Goal: Navigation & Orientation: Find specific page/section

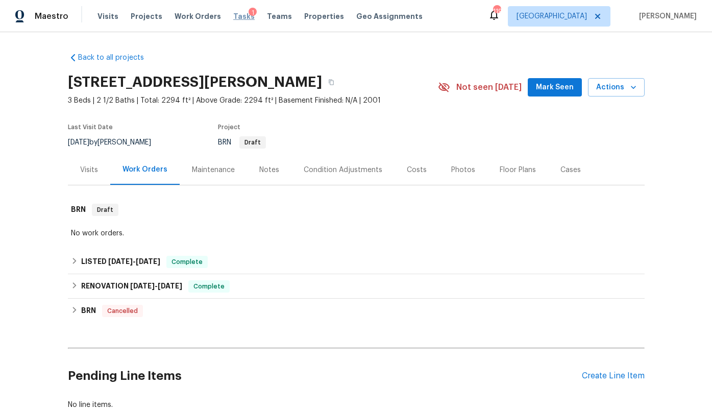
click at [233, 17] on span "Tasks" at bounding box center [243, 16] width 21 height 7
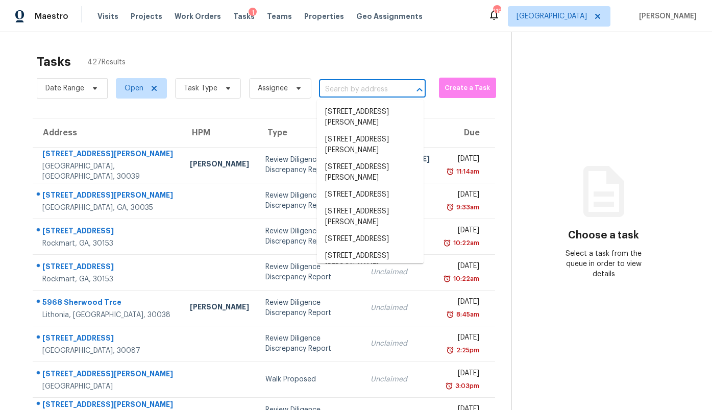
click at [365, 92] on input "text" at bounding box center [358, 90] width 78 height 16
paste input "[STREET_ADDRESS]"
type input "[STREET_ADDRESS]"
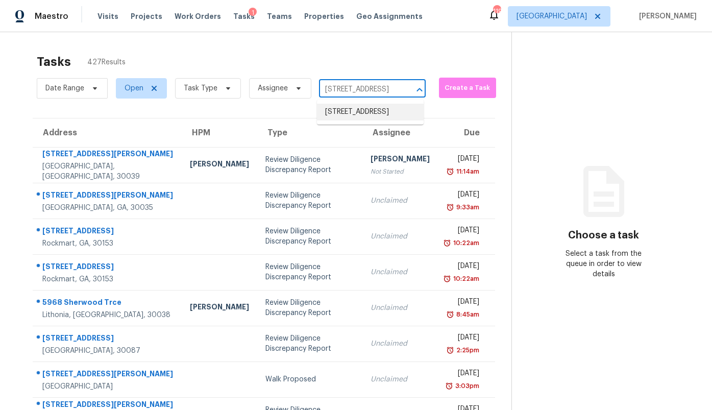
click at [356, 114] on li "[STREET_ADDRESS]" at bounding box center [370, 112] width 107 height 17
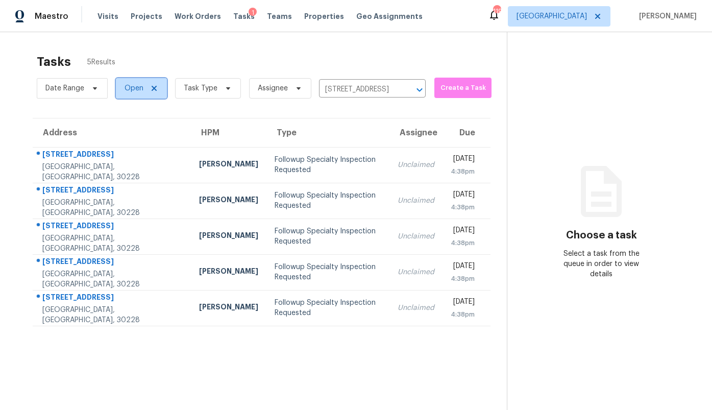
click at [129, 91] on span "Open" at bounding box center [134, 88] width 19 height 10
click at [134, 138] on div "Closed" at bounding box center [143, 132] width 50 height 14
click at [134, 134] on label "Closed" at bounding box center [140, 132] width 37 height 10
click at [128, 133] on input "Closed" at bounding box center [125, 130] width 7 height 7
checkbox input "true"
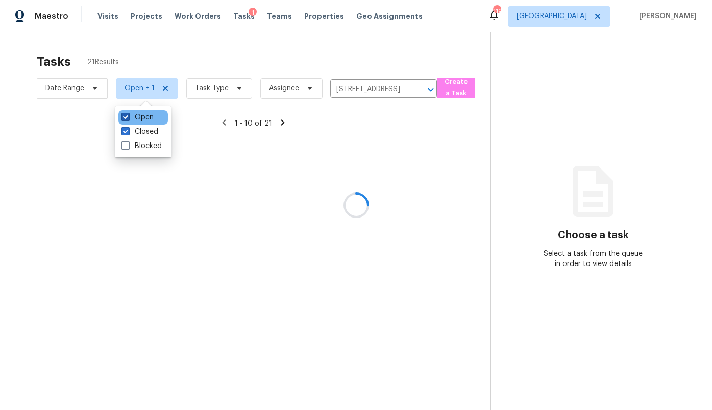
click at [133, 115] on label "Open" at bounding box center [138, 117] width 32 height 10
click at [128, 115] on input "Open" at bounding box center [125, 115] width 7 height 7
checkbox input "false"
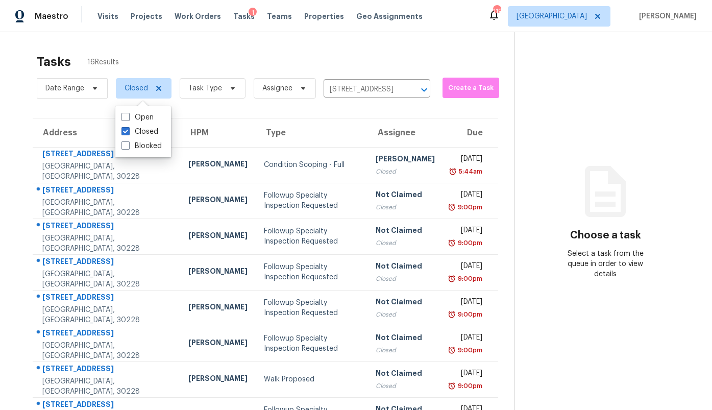
click at [9, 181] on div "Tasks 16 Results Date Range Closed Task Type Assignee [STREET_ADDRESS] ​ Create…" at bounding box center [356, 282] width 712 height 500
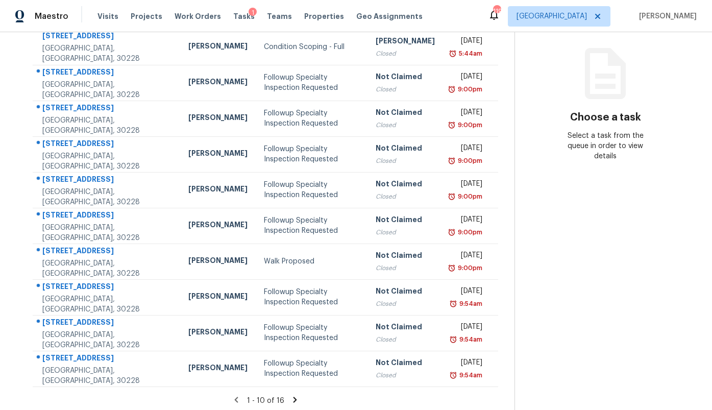
scroll to position [122, 0]
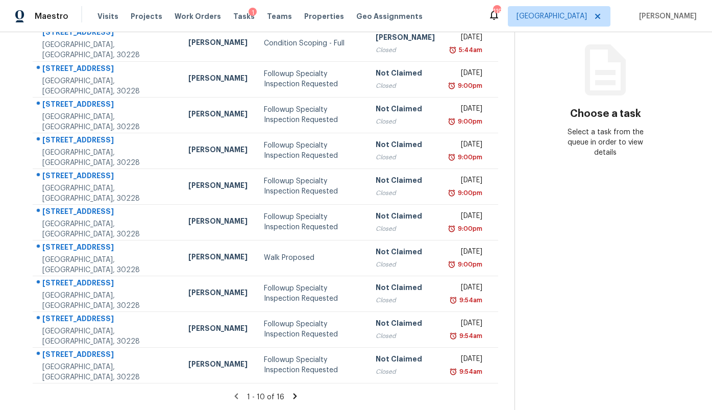
click at [287, 395] on div "1 - 10 of 16" at bounding box center [265, 397] width 498 height 11
click at [293, 395] on icon at bounding box center [295, 396] width 4 height 6
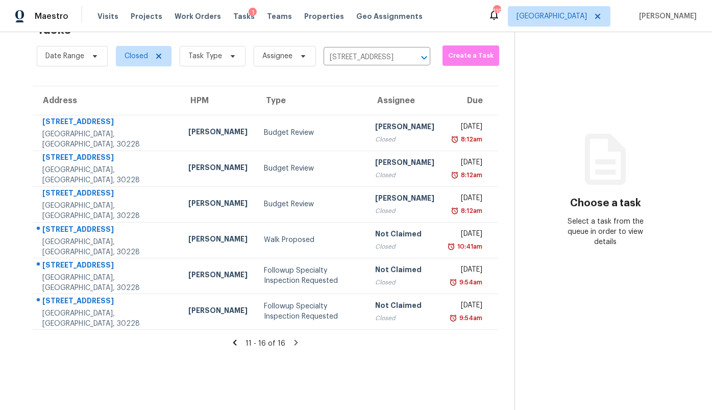
click at [233, 343] on icon at bounding box center [235, 343] width 4 height 6
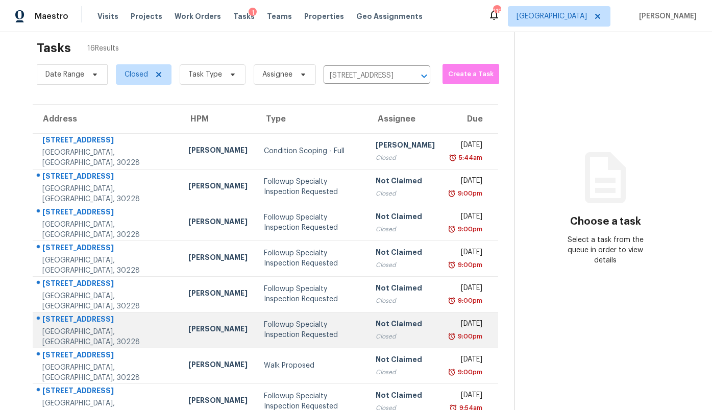
scroll to position [0, 0]
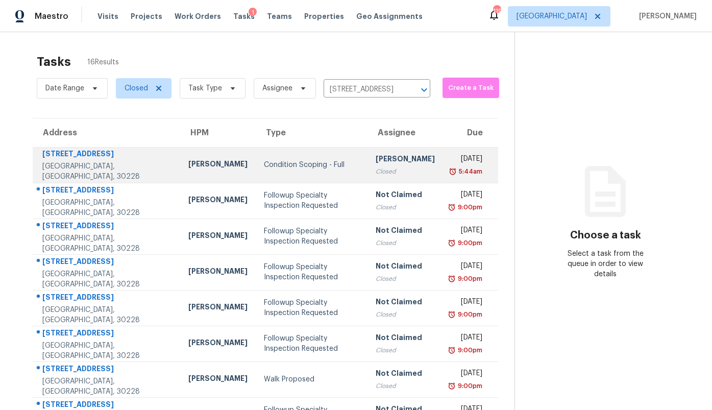
click at [264, 162] on div "Condition Scoping - Full" at bounding box center [311, 165] width 95 height 10
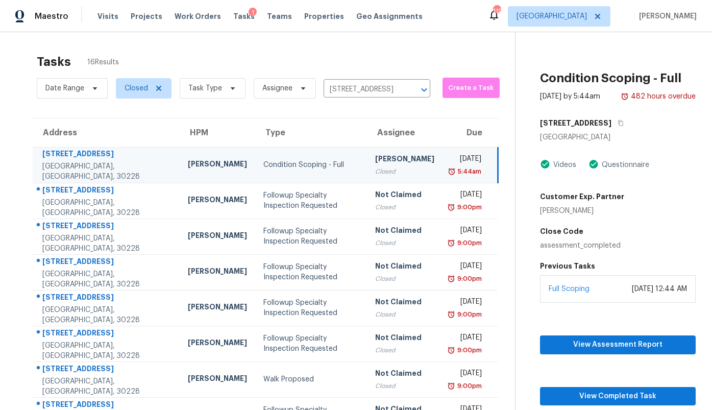
scroll to position [122, 0]
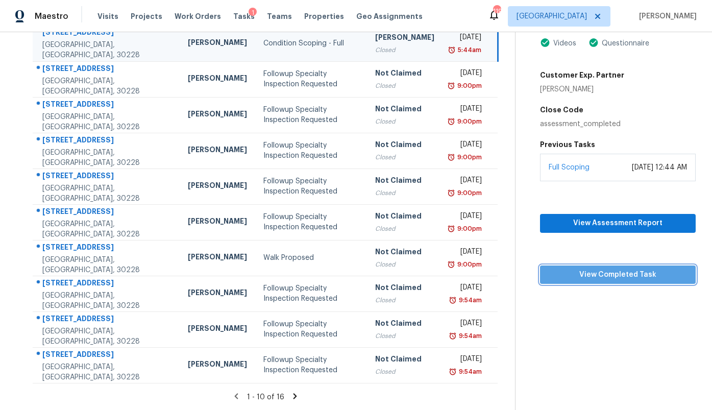
click at [615, 280] on span "View Completed Task" at bounding box center [617, 275] width 139 height 13
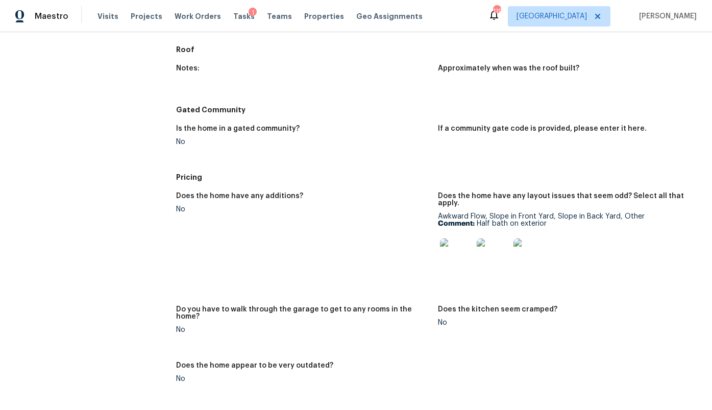
scroll to position [1015, 0]
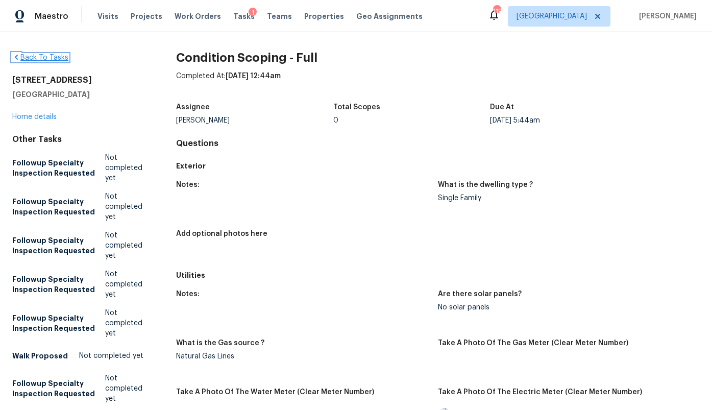
click at [47, 55] on link "Back To Tasks" at bounding box center [40, 57] width 56 height 7
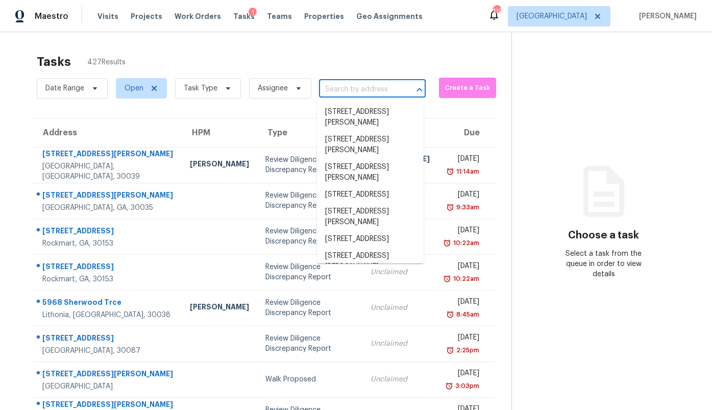
click at [371, 85] on input "text" at bounding box center [358, 90] width 78 height 16
paste input "[STREET_ADDRESS]"
type input "[STREET_ADDRESS]"
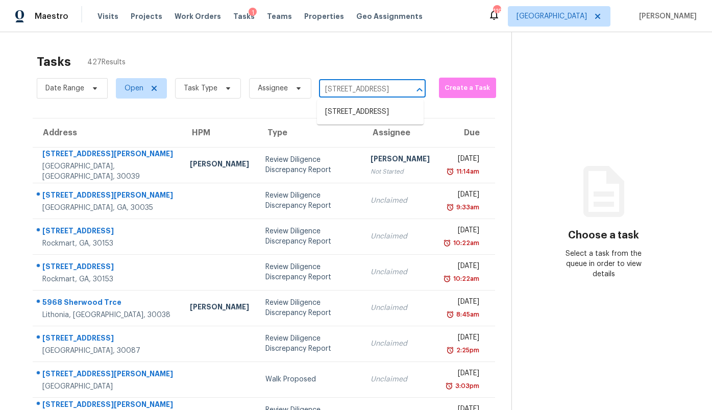
scroll to position [0, 53]
click at [341, 105] on li "[STREET_ADDRESS]" at bounding box center [370, 112] width 107 height 17
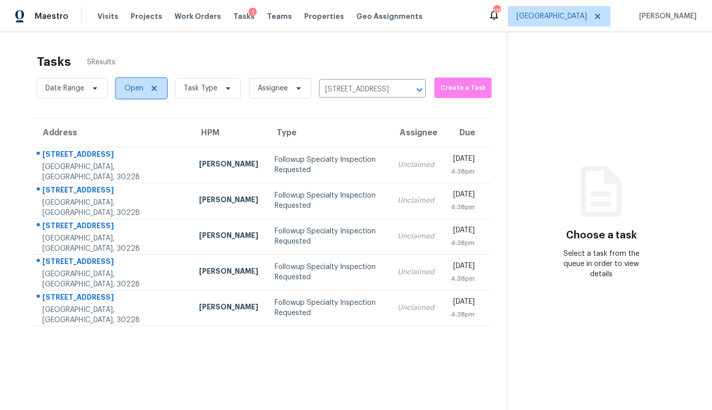
click at [132, 92] on span "Open" at bounding box center [134, 88] width 19 height 10
click at [143, 131] on label "Closed" at bounding box center [140, 132] width 37 height 10
click at [128, 131] on input "Closed" at bounding box center [125, 130] width 7 height 7
checkbox input "true"
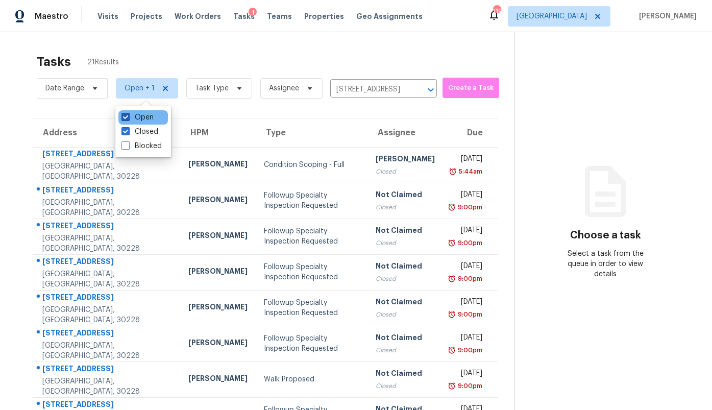
click at [142, 116] on label "Open" at bounding box center [138, 117] width 32 height 10
click at [128, 116] on input "Open" at bounding box center [125, 115] width 7 height 7
checkbox input "false"
click at [19, 159] on div "Address HPM Type Assignee [GEOGRAPHIC_DATA][STREET_ADDRESS][PERSON_NAME] [PERSO…" at bounding box center [265, 311] width 498 height 387
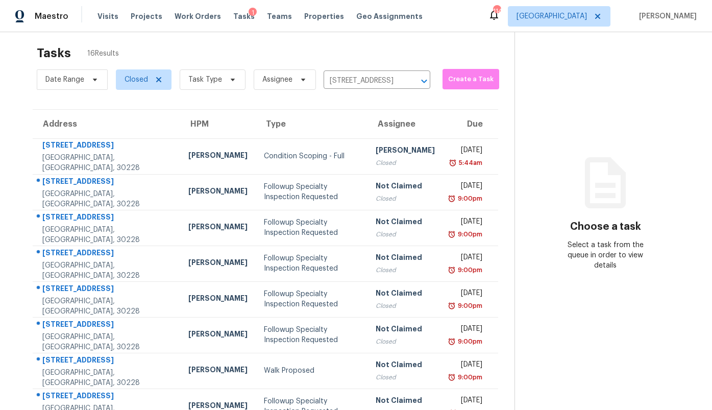
scroll to position [8, 0]
